Goal: Task Accomplishment & Management: Complete application form

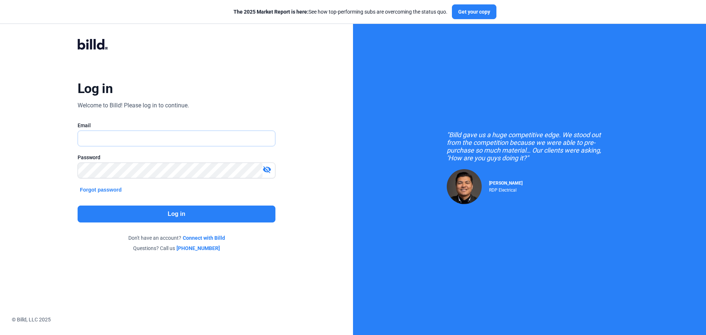
type input "[EMAIL_ADDRESS][DOMAIN_NAME]"
click at [176, 211] on button "Log in" at bounding box center [177, 213] width 198 height 17
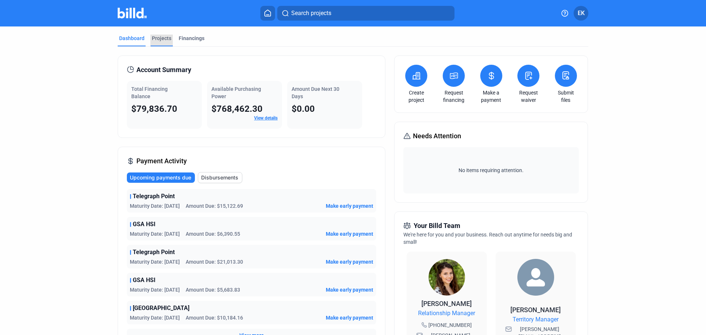
click at [155, 40] on div "Projects" at bounding box center [161, 38] width 19 height 7
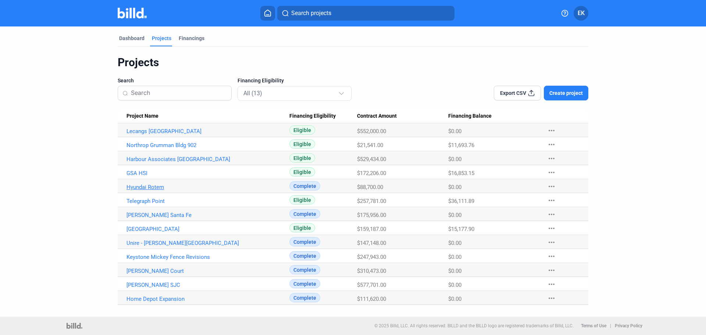
click at [145, 189] on link "Hyundai Rotem" at bounding box center [207, 187] width 163 height 7
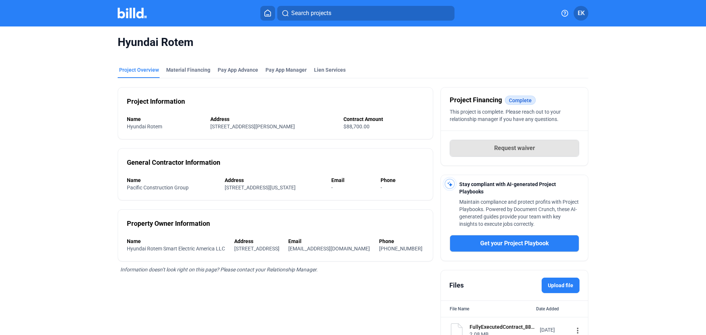
click at [506, 148] on span "Request waiver" at bounding box center [514, 148] width 41 height 9
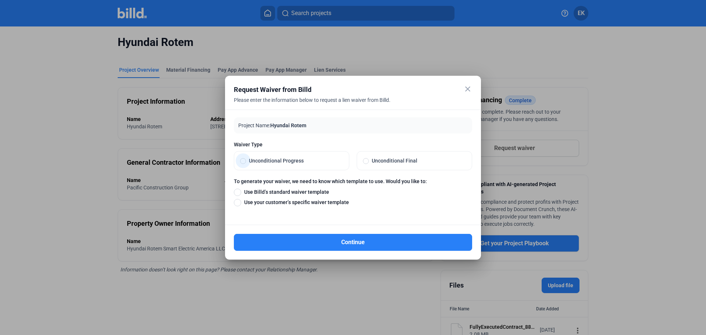
click at [243, 158] on span at bounding box center [243, 161] width 6 height 6
click at [243, 158] on input "Unconditional Progress" at bounding box center [243, 160] width 6 height 7
radio input "true"
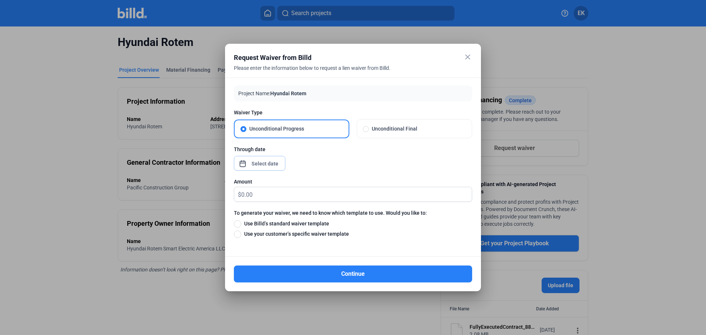
click at [244, 163] on span "Open calendar" at bounding box center [243, 160] width 18 height 18
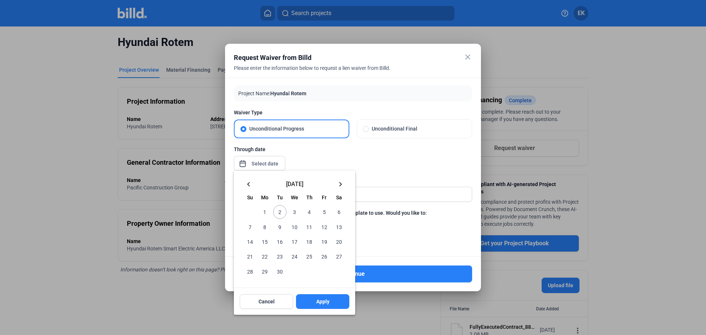
click at [250, 184] on mat-icon "keyboard_arrow_left" at bounding box center [248, 184] width 9 height 9
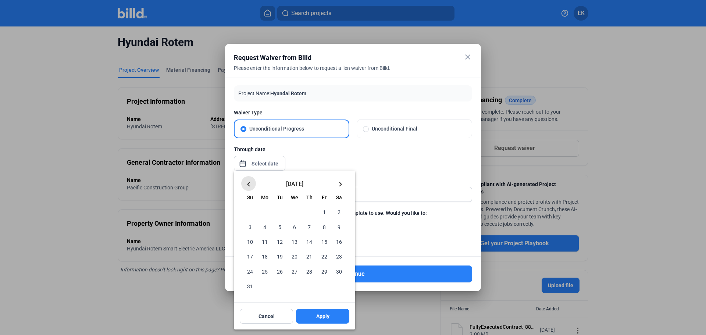
click at [245, 181] on mat-icon "keyboard_arrow_left" at bounding box center [248, 184] width 9 height 9
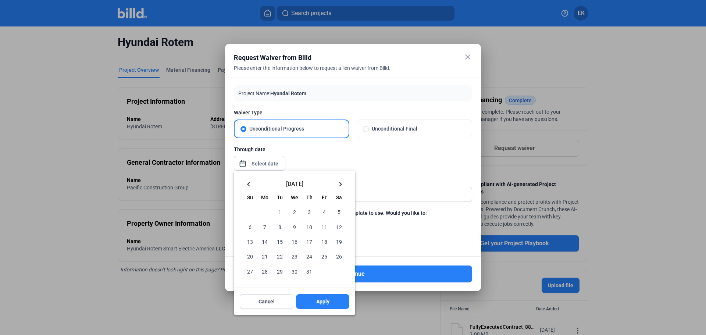
click at [311, 269] on span "31" at bounding box center [308, 270] width 13 height 13
click at [328, 299] on span "Apply" at bounding box center [322, 301] width 13 height 7
type input "[DATE]"
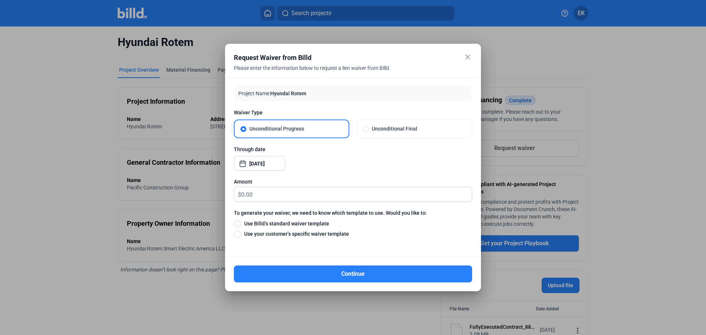
click at [241, 225] on span at bounding box center [237, 223] width 7 height 7
click at [241, 225] on input "Use Billd’s standard waiver template" at bounding box center [237, 223] width 7 height 8
radio input "true"
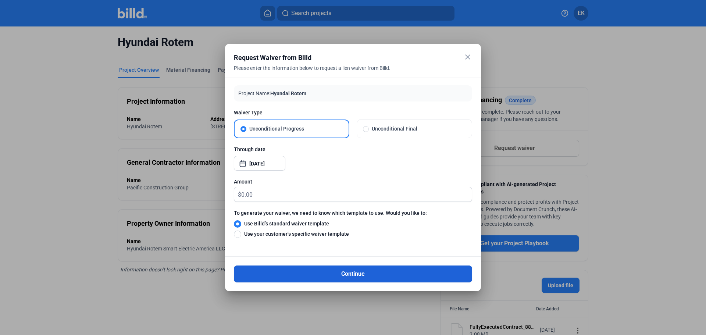
click at [360, 276] on button "Continue" at bounding box center [353, 273] width 238 height 17
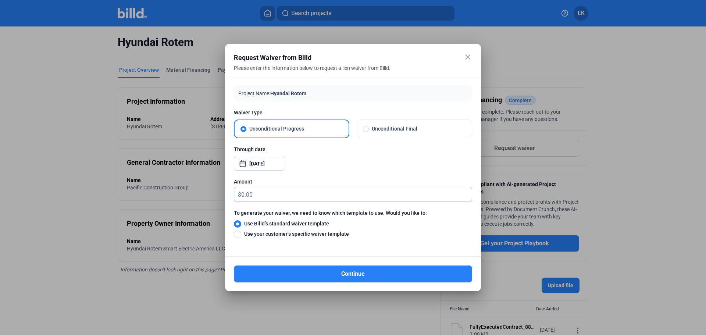
click at [253, 192] on input "text" at bounding box center [356, 194] width 230 height 14
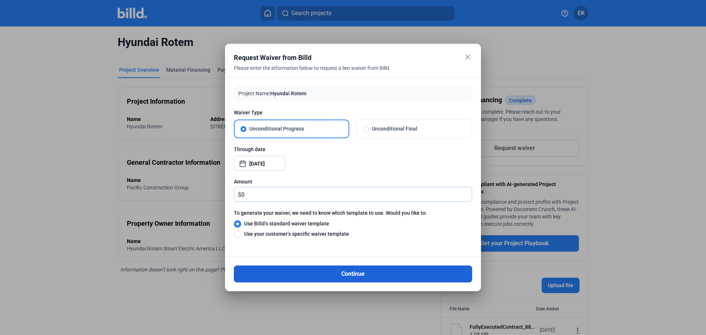
type input "0"
click at [327, 272] on button "Continue" at bounding box center [353, 273] width 238 height 17
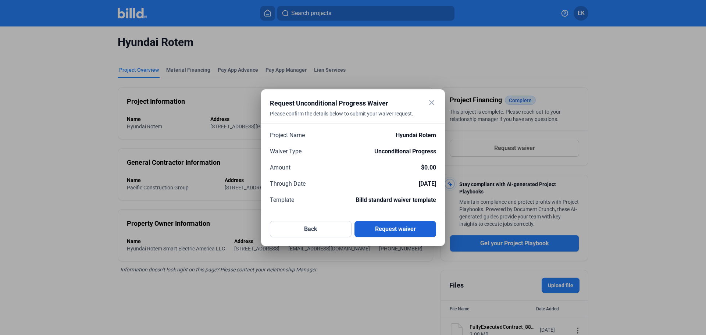
click at [395, 228] on button "Request waiver" at bounding box center [395, 229] width 82 height 16
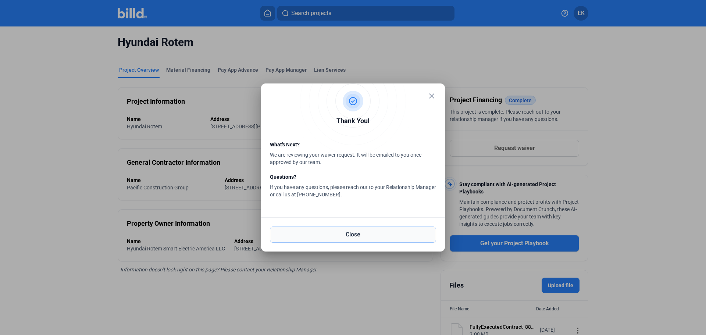
click at [345, 236] on button "Close" at bounding box center [353, 234] width 166 height 16
